Goal: Navigation & Orientation: Find specific page/section

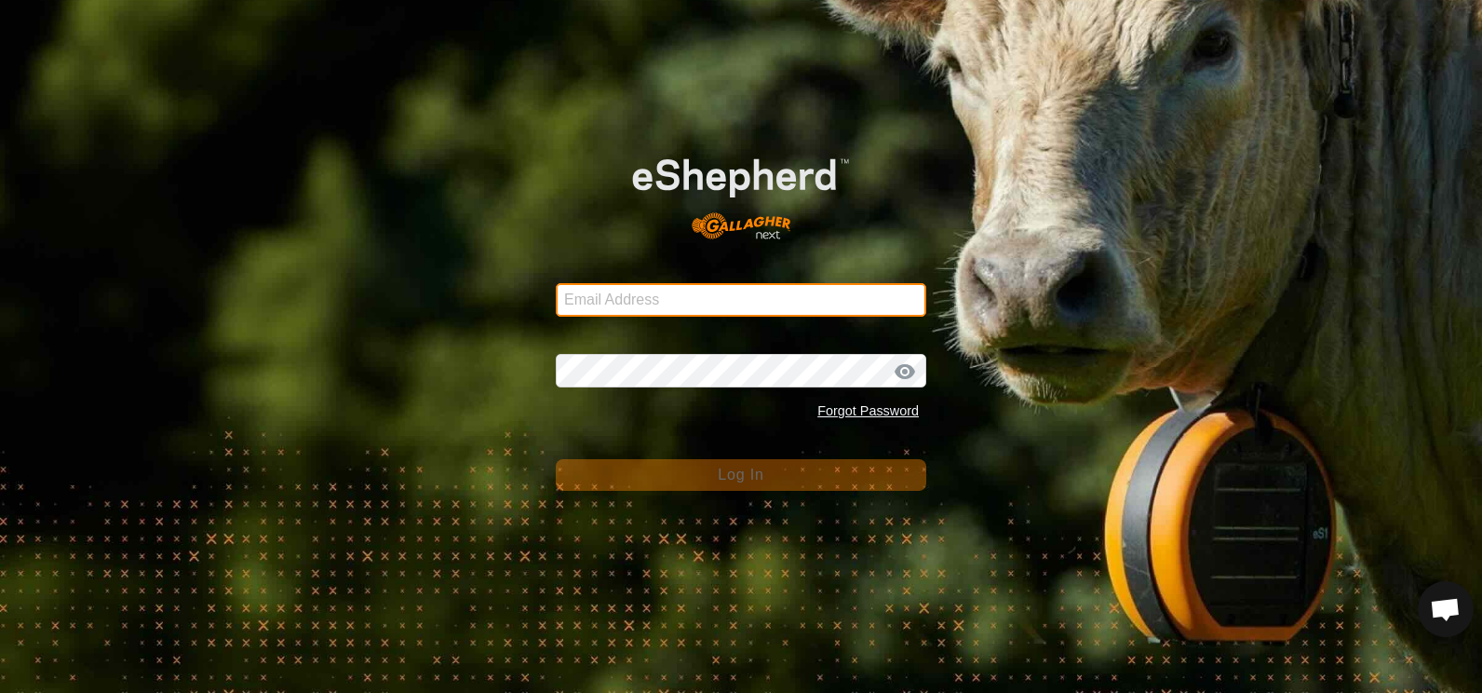
type input "[EMAIL_ADDRESS][DOMAIN_NAME]"
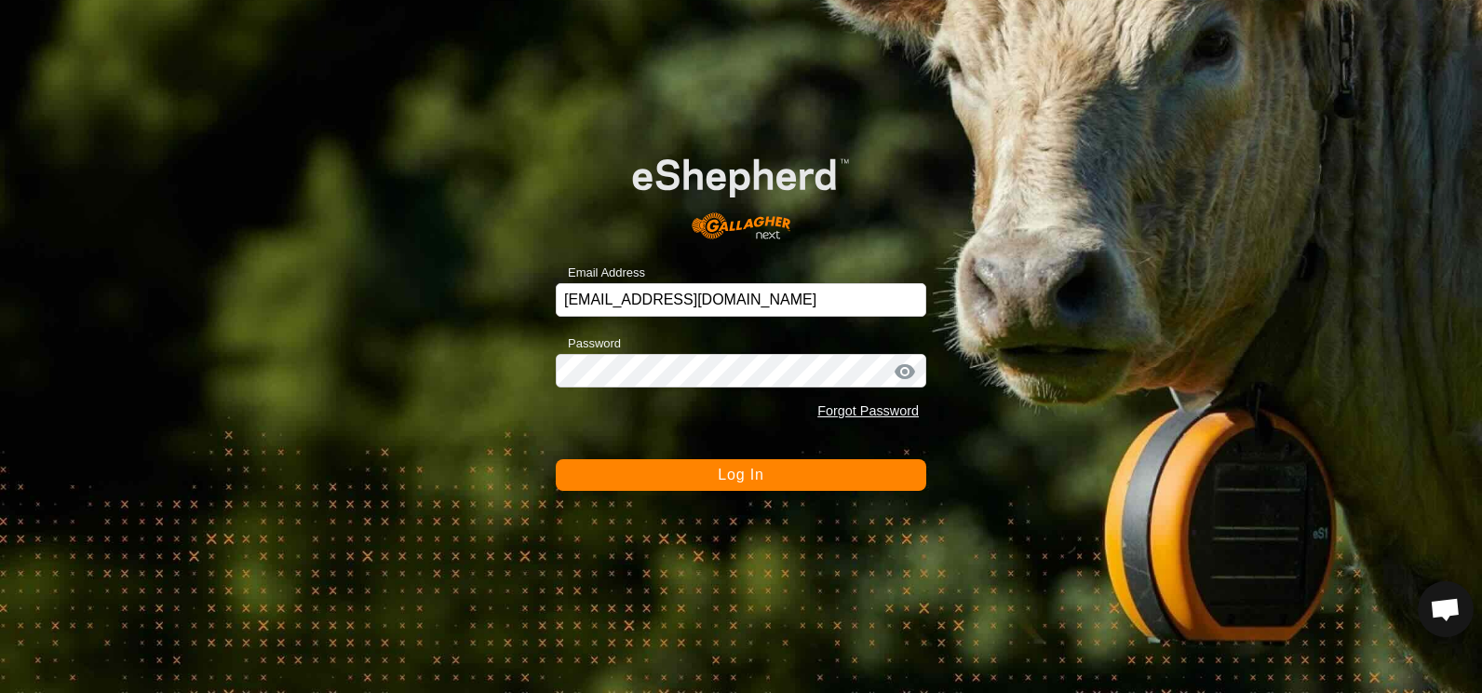
click at [751, 475] on span "Log In" at bounding box center [741, 474] width 46 height 16
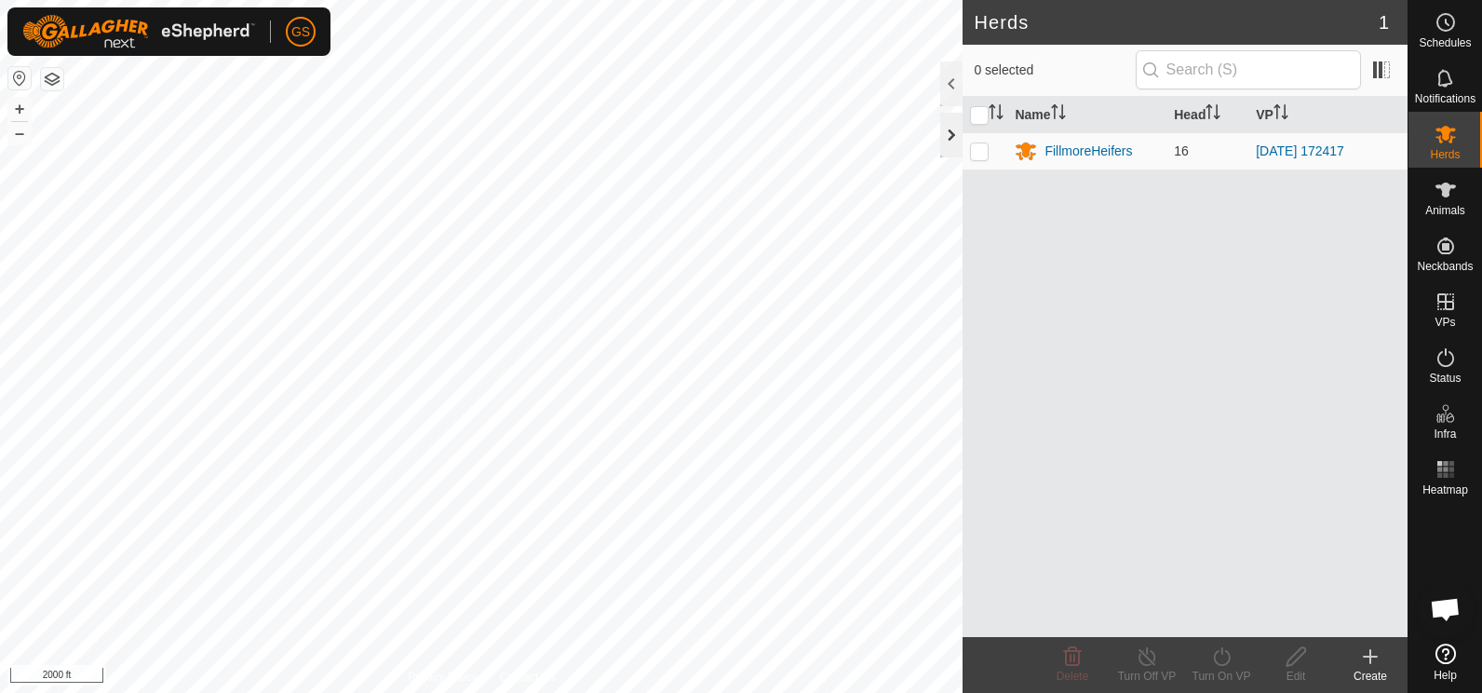
click at [951, 136] on div at bounding box center [951, 135] width 22 height 45
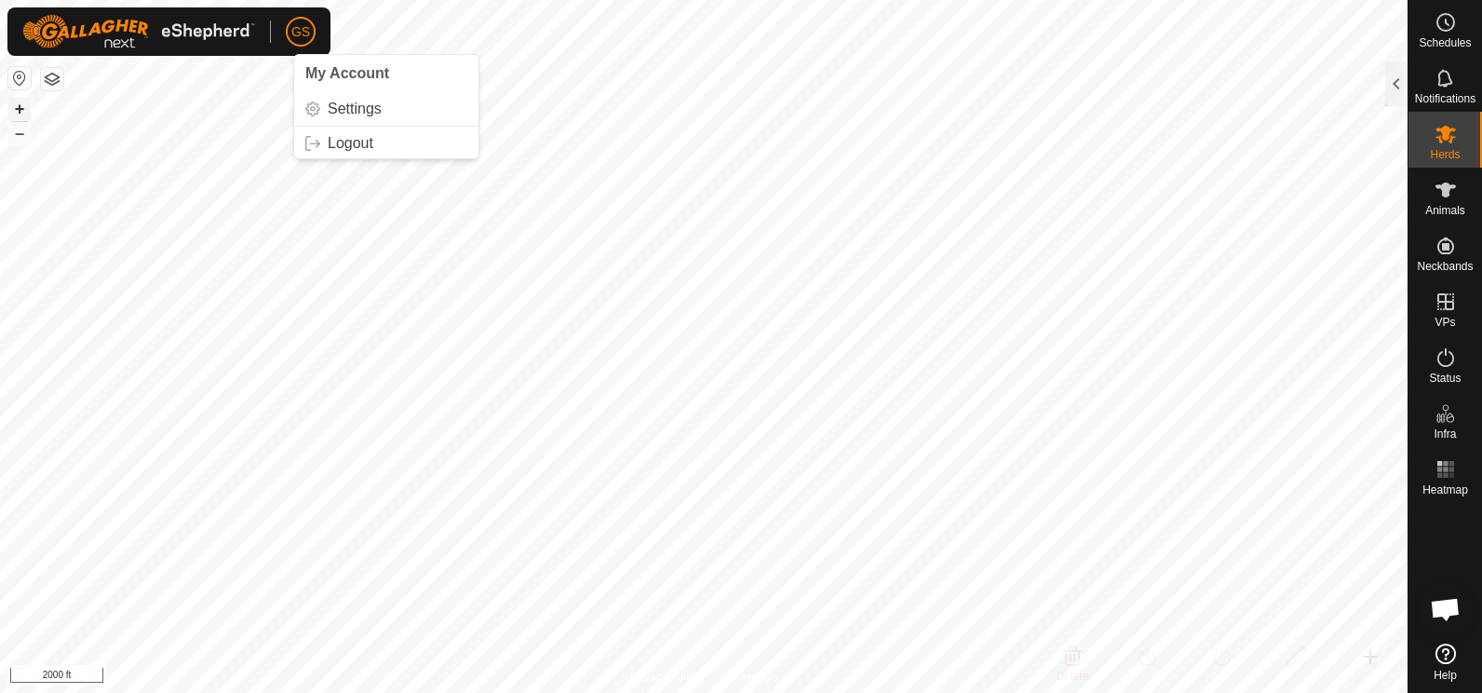
click at [18, 106] on button "+" at bounding box center [19, 109] width 22 height 22
click at [20, 112] on button "+" at bounding box center [19, 109] width 22 height 22
click at [21, 134] on button "–" at bounding box center [19, 133] width 22 height 22
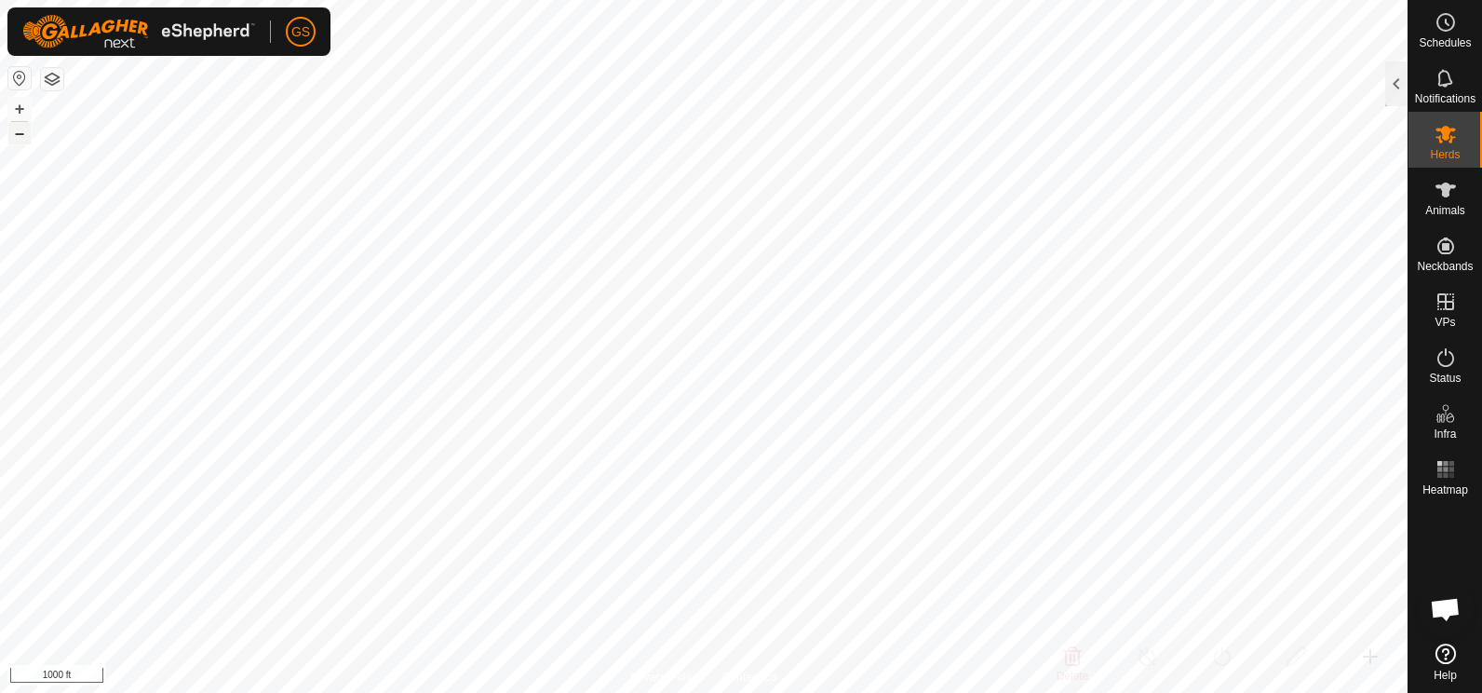
click at [21, 134] on button "–" at bounding box center [19, 133] width 22 height 22
